Goal: Book appointment/travel/reservation

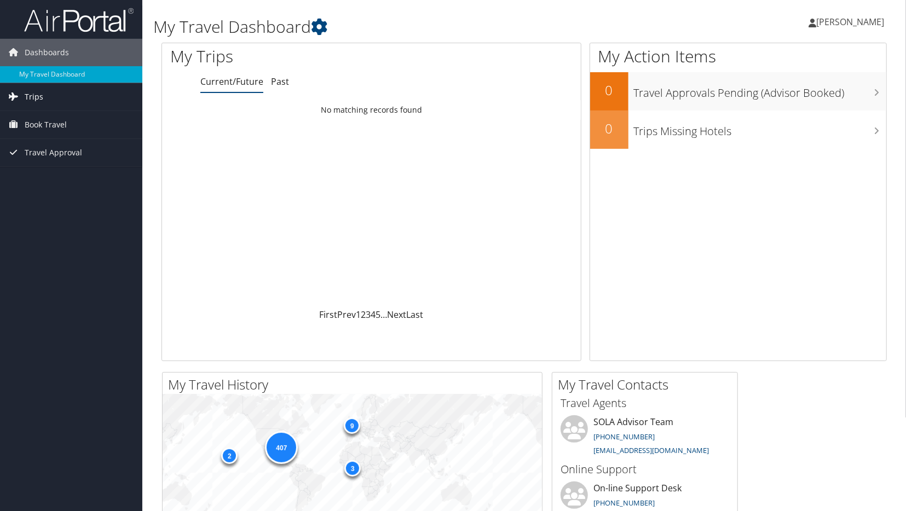
click at [36, 98] on span "Trips" at bounding box center [34, 96] width 19 height 27
click at [44, 167] on span "Book Travel" at bounding box center [46, 173] width 42 height 27
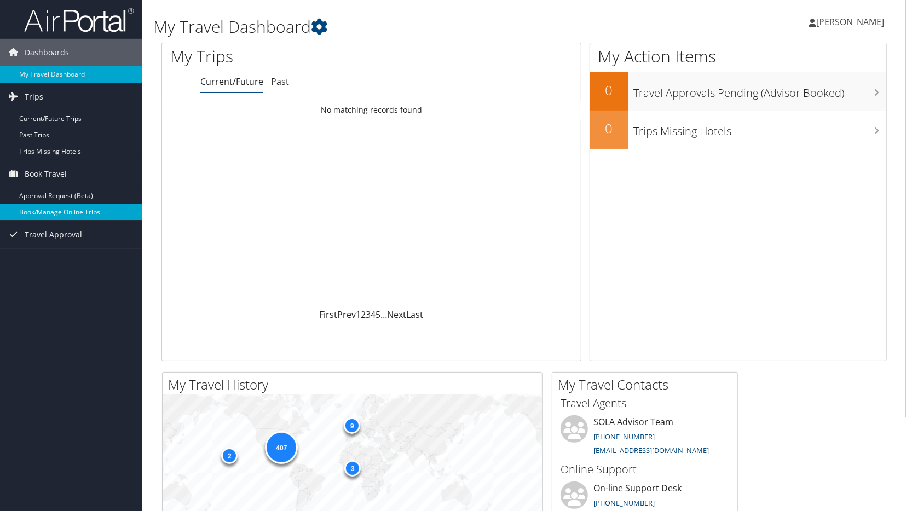
click at [49, 211] on link "Book/Manage Online Trips" at bounding box center [71, 212] width 142 height 16
